Goal: Check status: Check status

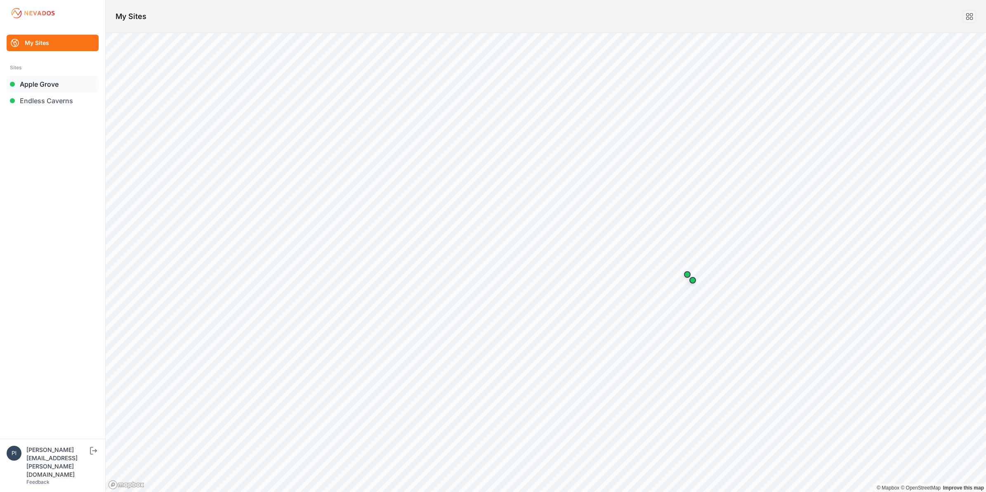
drag, startPoint x: 0, startPoint y: 0, endPoint x: 58, endPoint y: 84, distance: 101.7
click at [58, 84] on link "Apple Grove" at bounding box center [53, 84] width 92 height 17
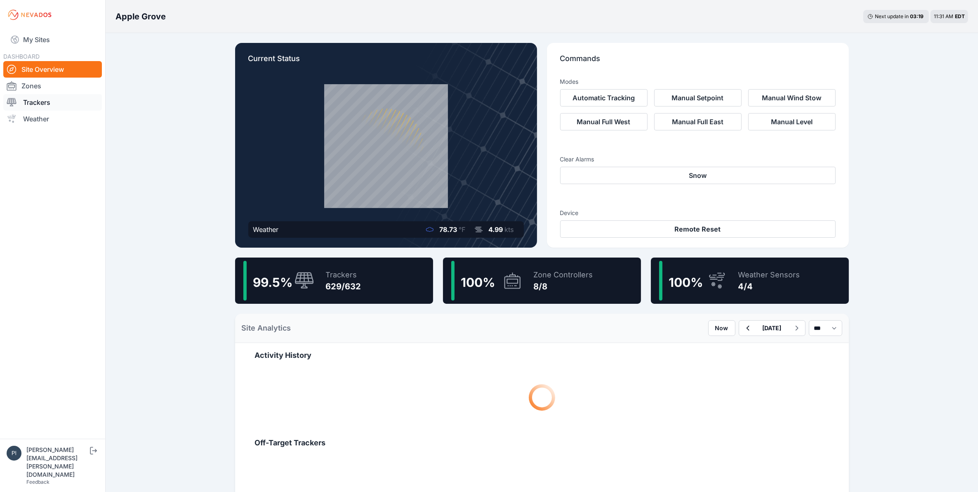
click at [66, 99] on link "Trackers" at bounding box center [52, 102] width 99 height 17
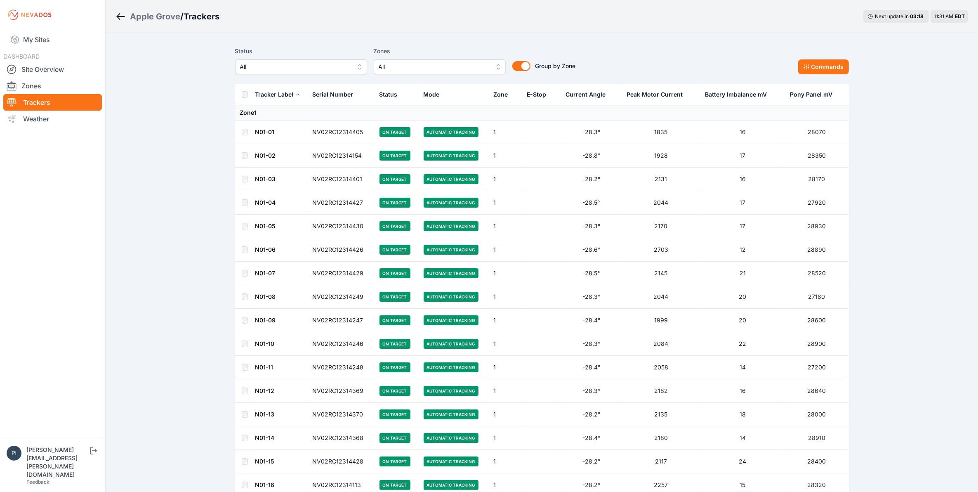
click at [280, 71] on button "All" at bounding box center [301, 66] width 132 height 15
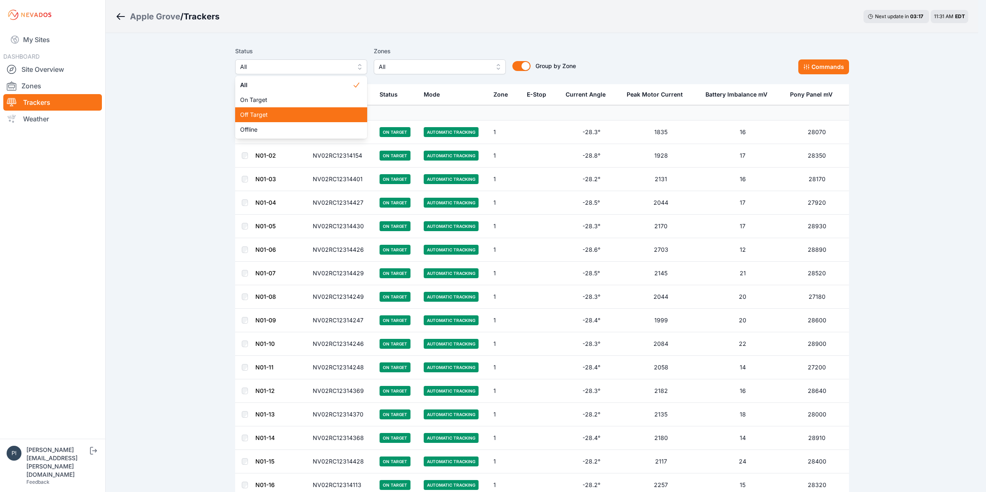
click at [273, 116] on span "Off Target" at bounding box center [296, 115] width 112 height 8
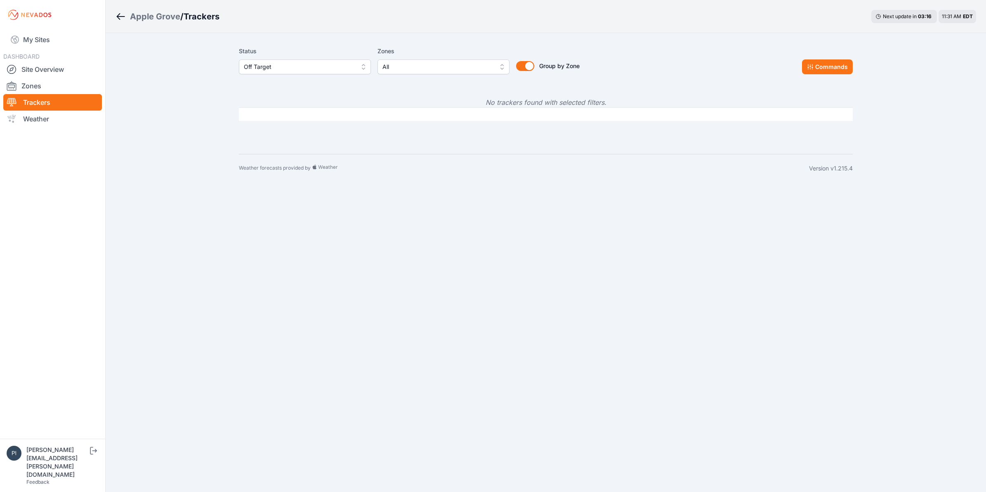
drag, startPoint x: 290, startPoint y: 64, endPoint x: 292, endPoint y: 73, distance: 9.2
click at [291, 64] on span "Off Target" at bounding box center [299, 67] width 111 height 10
click at [289, 132] on span "Offline" at bounding box center [300, 129] width 112 height 8
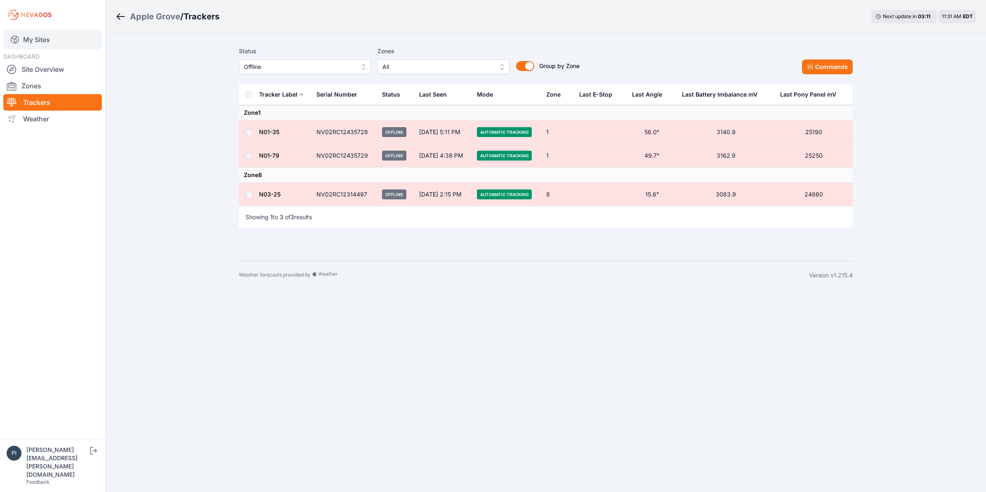
click at [54, 42] on link "My Sites" at bounding box center [52, 40] width 99 height 20
